Goal: Transaction & Acquisition: Subscribe to service/newsletter

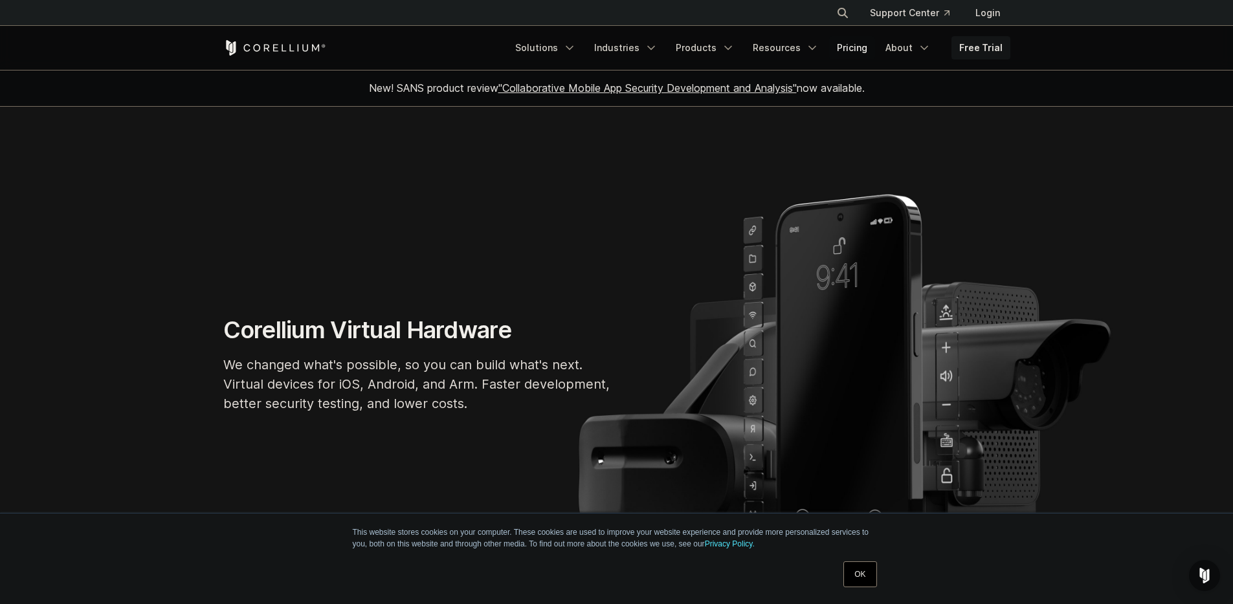
click at [836, 48] on link "Pricing" at bounding box center [852, 47] width 46 height 23
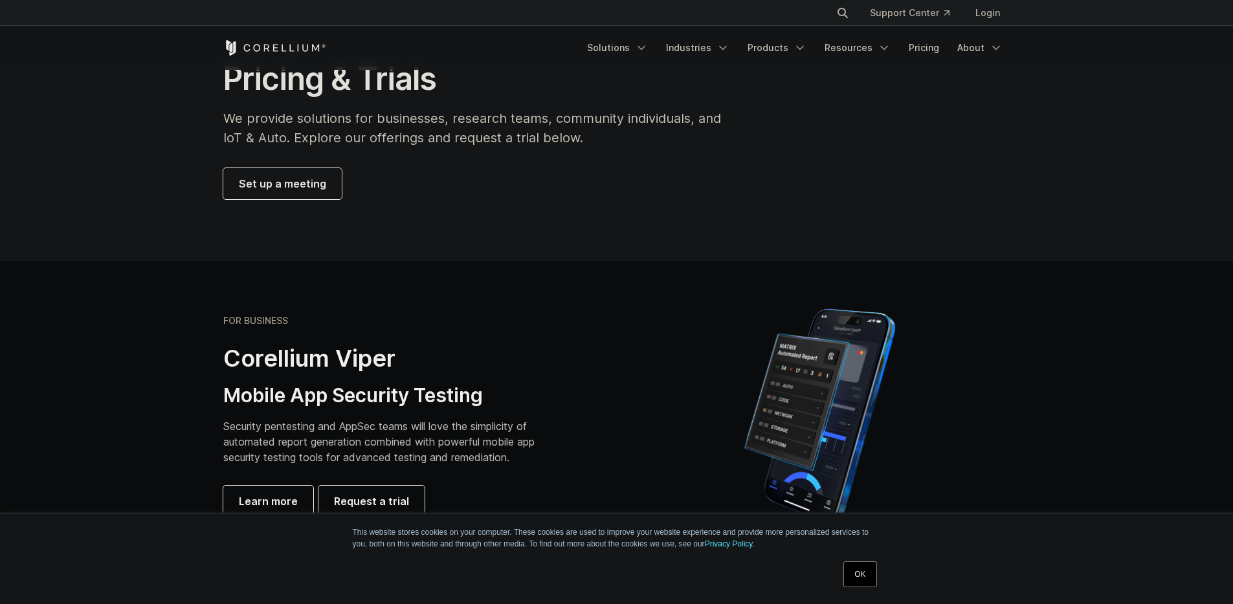
scroll to position [81, 0]
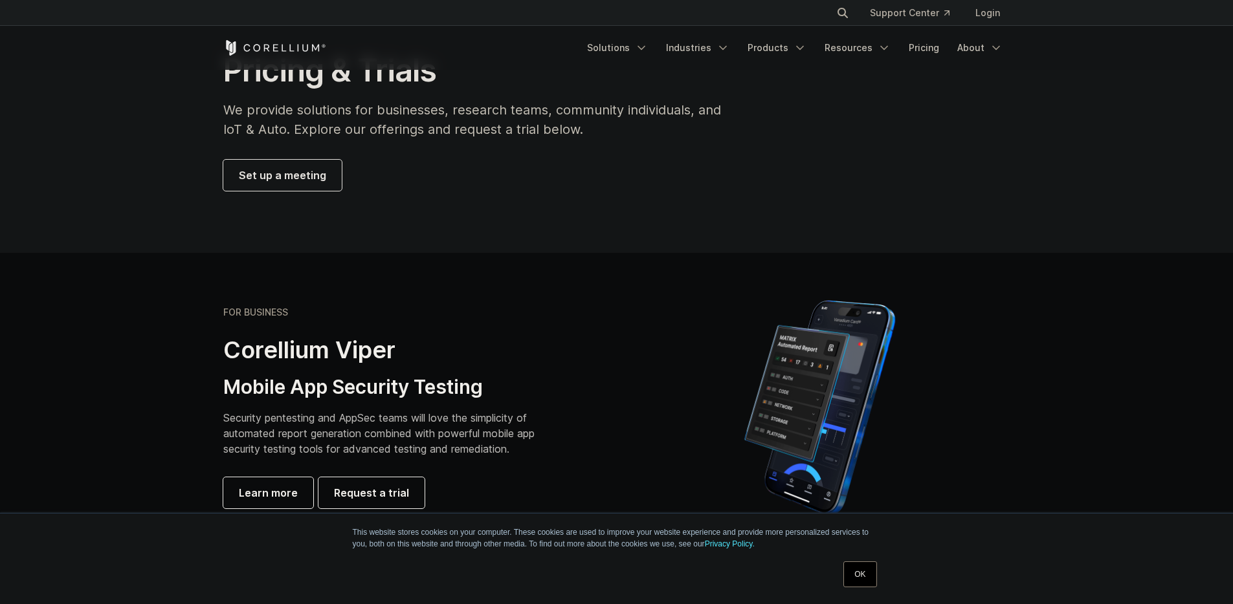
drag, startPoint x: 866, startPoint y: 576, endPoint x: 804, endPoint y: 549, distance: 67.8
click at [866, 576] on link "OK" at bounding box center [859, 575] width 33 height 26
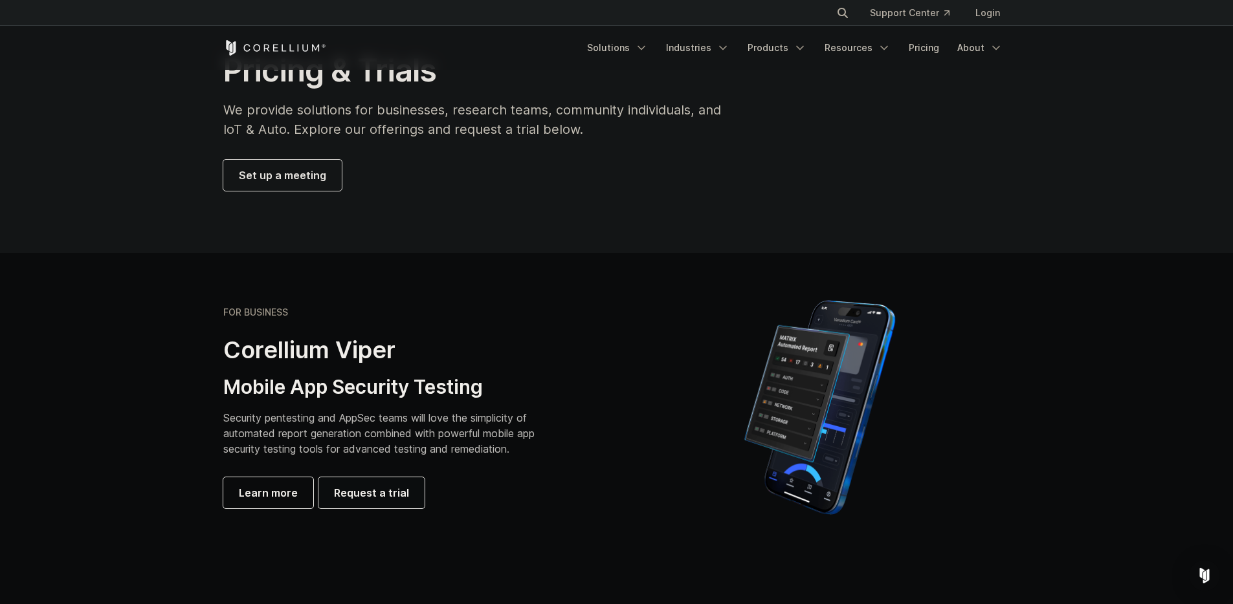
click at [397, 498] on span "Request a trial" at bounding box center [371, 493] width 75 height 16
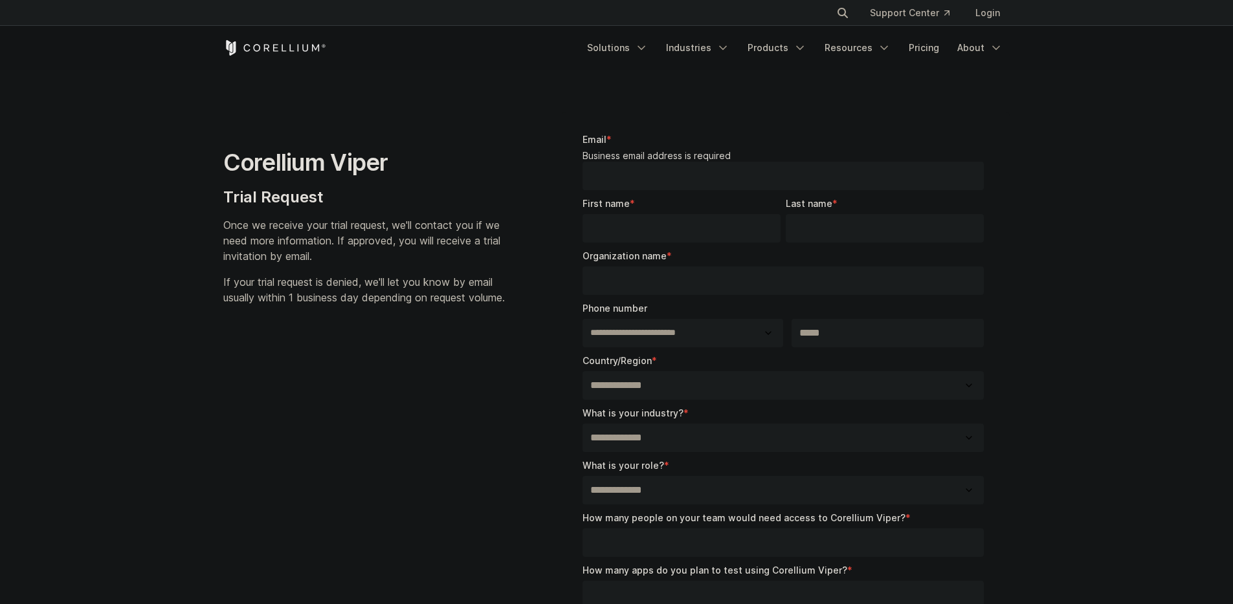
select select "**"
